Goal: Check status: Check status

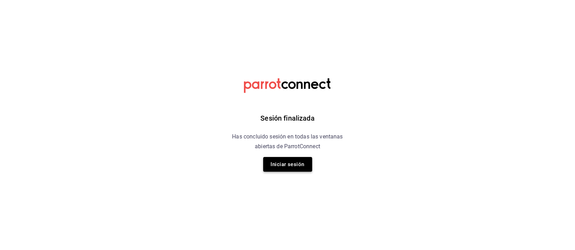
click at [288, 165] on button "Iniciar sesión" at bounding box center [287, 164] width 49 height 15
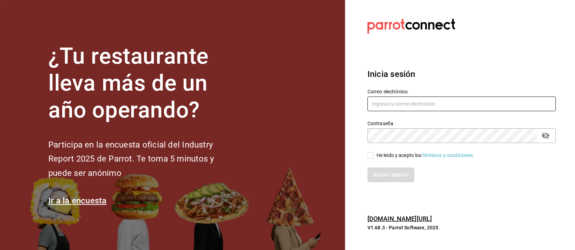
type input "mochomos.palmas@grupocosteno.com"
click at [372, 156] on input "He leído y acepto los Términos y condiciones." at bounding box center [370, 155] width 6 height 6
checkbox input "true"
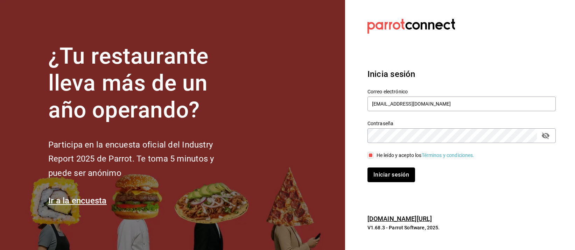
click at [381, 171] on button "Iniciar sesión" at bounding box center [391, 175] width 48 height 15
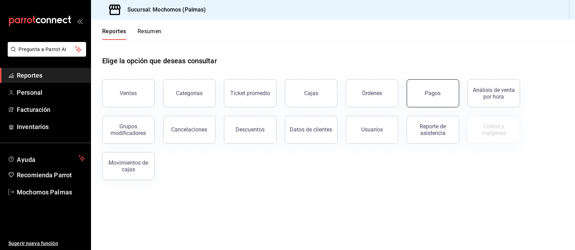
click at [444, 96] on button "Pagos" at bounding box center [432, 93] width 52 height 28
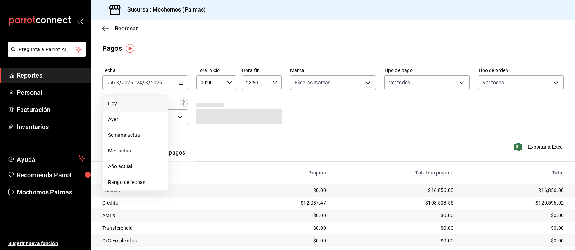
click at [129, 103] on span "Hoy" at bounding box center [135, 103] width 54 height 7
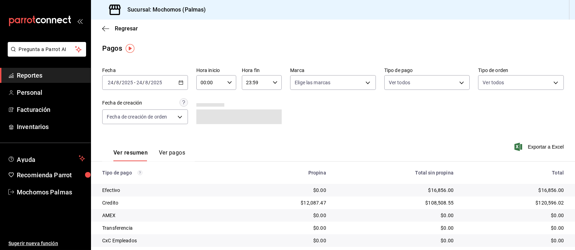
click at [228, 83] on icon "button" at bounding box center [229, 82] width 5 height 5
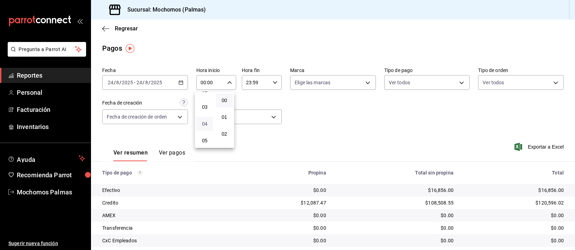
click at [205, 123] on span "04" at bounding box center [204, 124] width 8 height 6
type input "04:00"
click at [331, 121] on div at bounding box center [287, 125] width 575 height 250
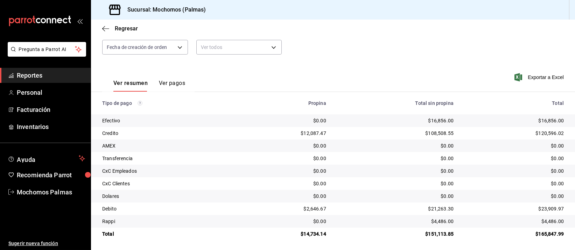
scroll to position [71, 0]
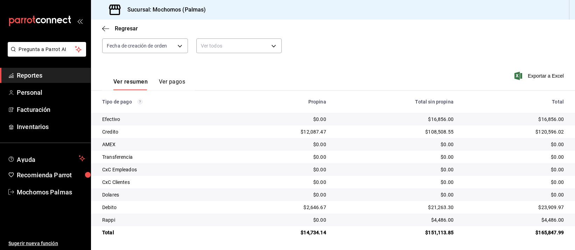
click at [332, 121] on td "$16,856.00" at bounding box center [395, 119] width 127 height 13
click at [391, 184] on div "$0.00" at bounding box center [395, 182] width 116 height 7
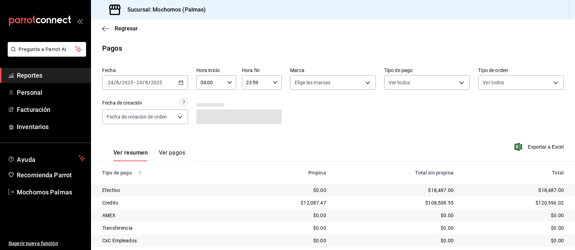
scroll to position [71, 0]
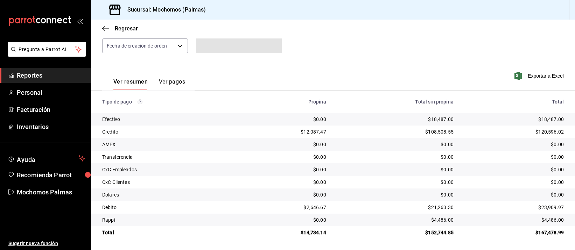
click at [407, 150] on td "$0.00" at bounding box center [395, 144] width 127 height 13
click at [419, 136] on td "$108,508.55" at bounding box center [395, 132] width 127 height 13
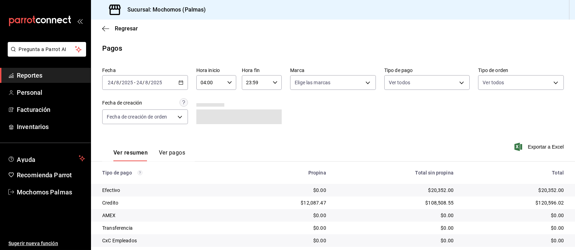
scroll to position [71, 0]
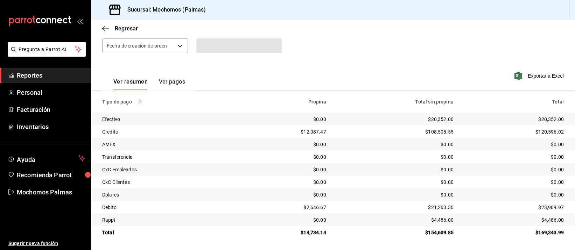
click at [318, 124] on td "$0.00" at bounding box center [284, 119] width 94 height 13
click at [337, 133] on div "$108,508.55" at bounding box center [395, 131] width 116 height 7
click at [359, 179] on div "$0.00" at bounding box center [395, 182] width 116 height 7
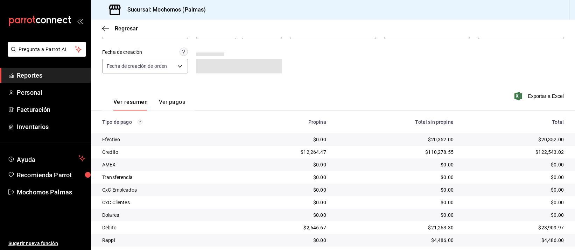
scroll to position [71, 0]
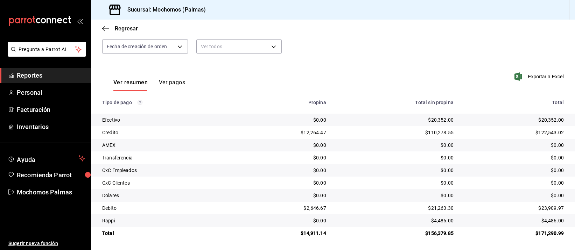
scroll to position [71, 0]
click at [364, 127] on td "$110,278.55" at bounding box center [395, 132] width 127 height 13
click at [318, 128] on div "$12,264.47" at bounding box center [284, 131] width 83 height 7
click at [234, 140] on td "AMEX" at bounding box center [164, 144] width 147 height 13
click at [350, 142] on div "$0.00" at bounding box center [395, 144] width 116 height 7
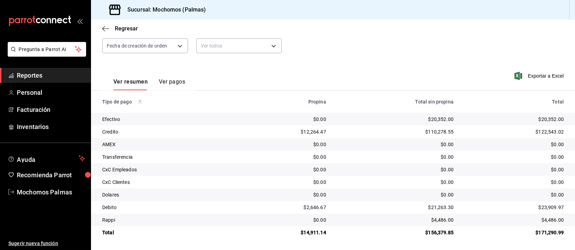
click at [369, 139] on td "$0.00" at bounding box center [395, 144] width 127 height 13
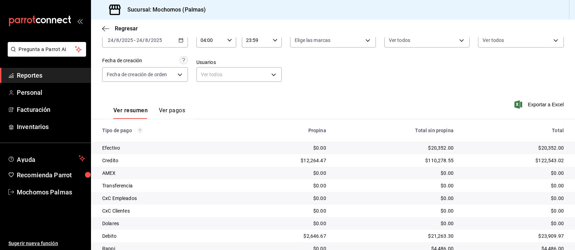
scroll to position [71, 0]
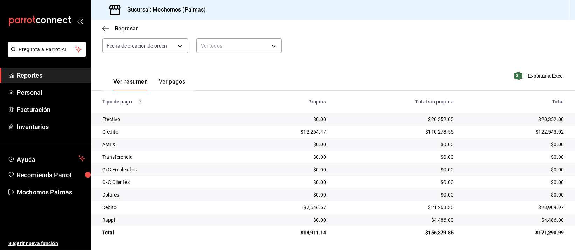
click at [345, 145] on div "$0.00" at bounding box center [395, 144] width 116 height 7
click at [393, 121] on div "$20,352.00" at bounding box center [395, 119] width 116 height 7
click at [370, 144] on div "$0.00" at bounding box center [395, 144] width 116 height 7
click at [367, 184] on div "$0.00" at bounding box center [395, 182] width 116 height 7
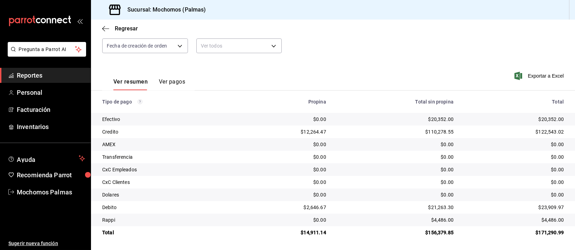
click at [374, 185] on div "$0.00" at bounding box center [395, 182] width 116 height 7
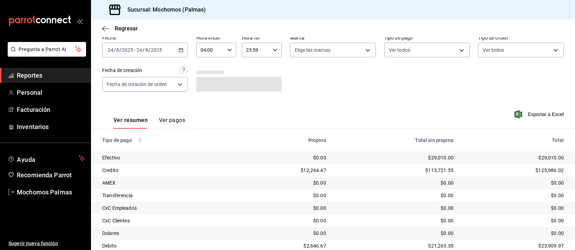
scroll to position [71, 0]
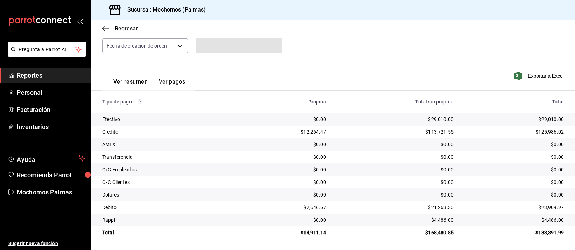
click at [356, 126] on td "$113,721.55" at bounding box center [395, 132] width 127 height 13
click at [257, 135] on div "$12,264.47" at bounding box center [284, 131] width 83 height 7
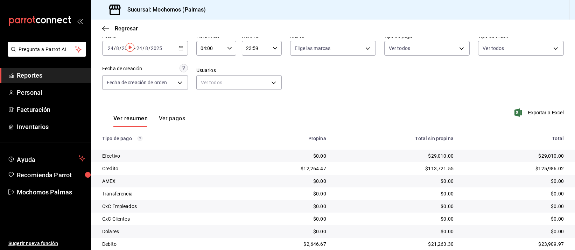
scroll to position [0, 0]
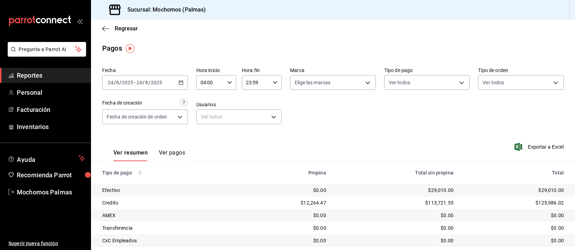
click at [182, 82] on div "2025-08-24 24 / 8 / 2025 - 2025-08-24 24 / 8 / 2025" at bounding box center [145, 82] width 86 height 15
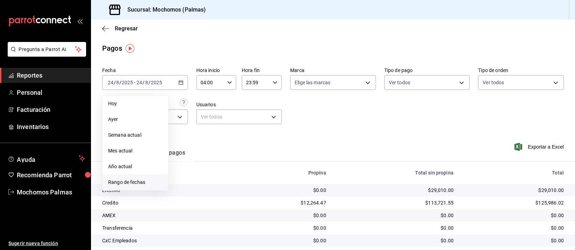
click at [127, 182] on span "Rango de fechas" at bounding box center [135, 182] width 54 height 7
click at [257, 173] on abbr "24" at bounding box center [257, 175] width 5 height 5
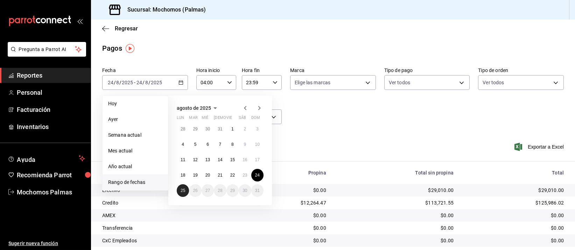
click at [186, 187] on button "25" at bounding box center [183, 190] width 12 height 13
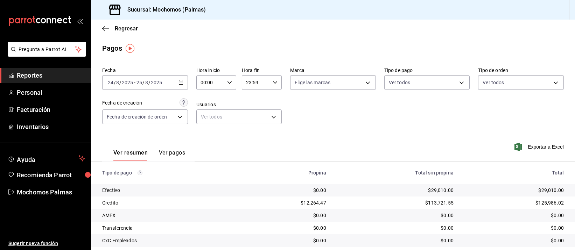
click at [228, 81] on icon "button" at bounding box center [229, 82] width 5 height 5
click at [204, 123] on span "04" at bounding box center [204, 124] width 8 height 6
type input "04:00"
click at [342, 125] on div at bounding box center [287, 125] width 575 height 250
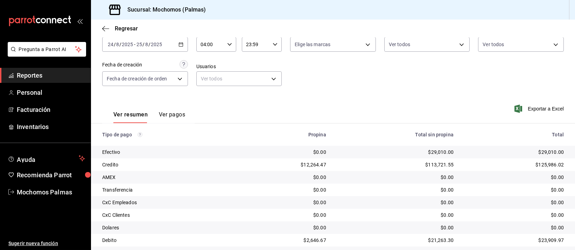
scroll to position [71, 0]
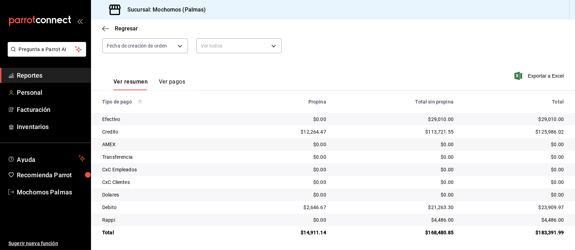
click at [338, 197] on div "$0.00" at bounding box center [395, 194] width 116 height 7
click at [364, 167] on div "$0.00" at bounding box center [395, 169] width 116 height 7
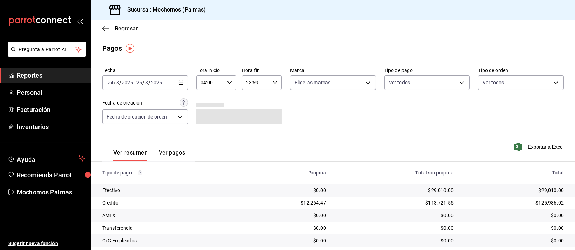
scroll to position [71, 0]
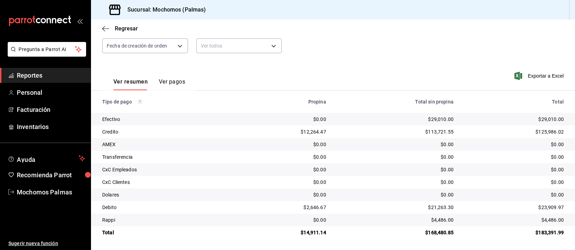
click at [349, 205] on div "$21,263.30" at bounding box center [395, 207] width 116 height 7
click at [401, 189] on td "$0.00" at bounding box center [395, 195] width 127 height 13
click at [401, 185] on div "$0.00" at bounding box center [395, 182] width 116 height 7
click at [397, 177] on td "$0.00" at bounding box center [395, 182] width 127 height 13
click at [398, 175] on td "$0.00" at bounding box center [395, 169] width 127 height 13
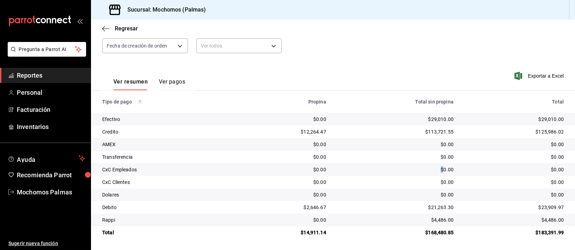
click at [398, 175] on td "$0.00" at bounding box center [395, 169] width 127 height 13
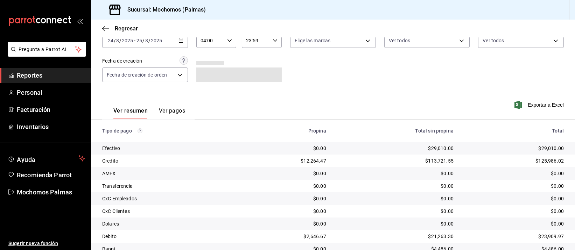
scroll to position [71, 0]
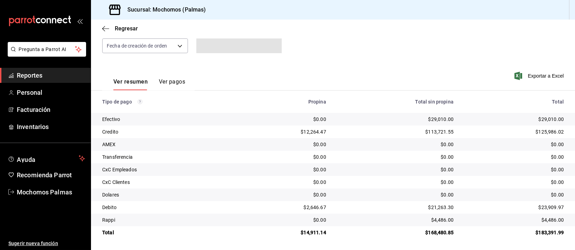
click at [356, 136] on td "$113,721.55" at bounding box center [395, 132] width 127 height 13
click at [407, 146] on div "$0.00" at bounding box center [395, 144] width 116 height 7
